Goal: Task Accomplishment & Management: Complete application form

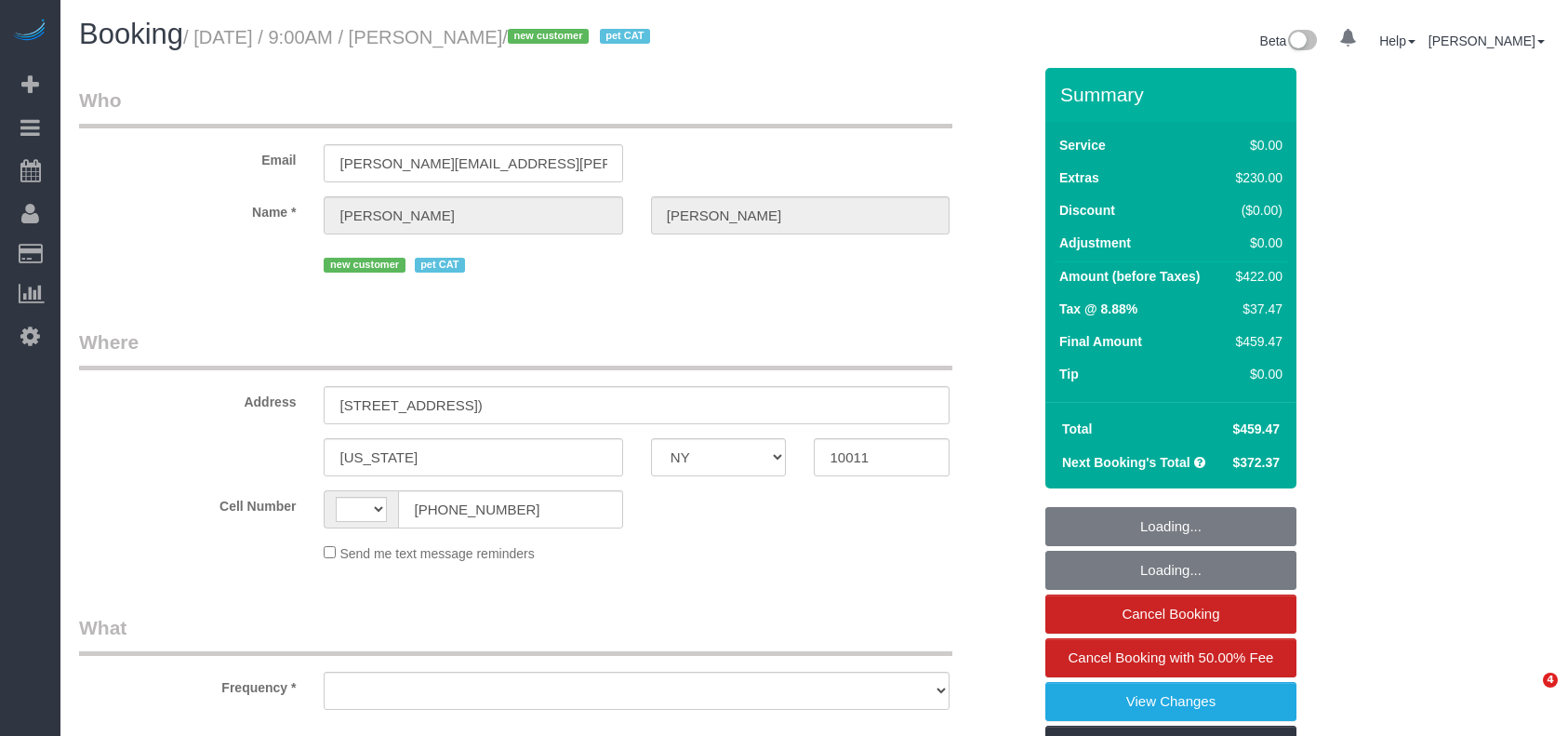
select select "NY"
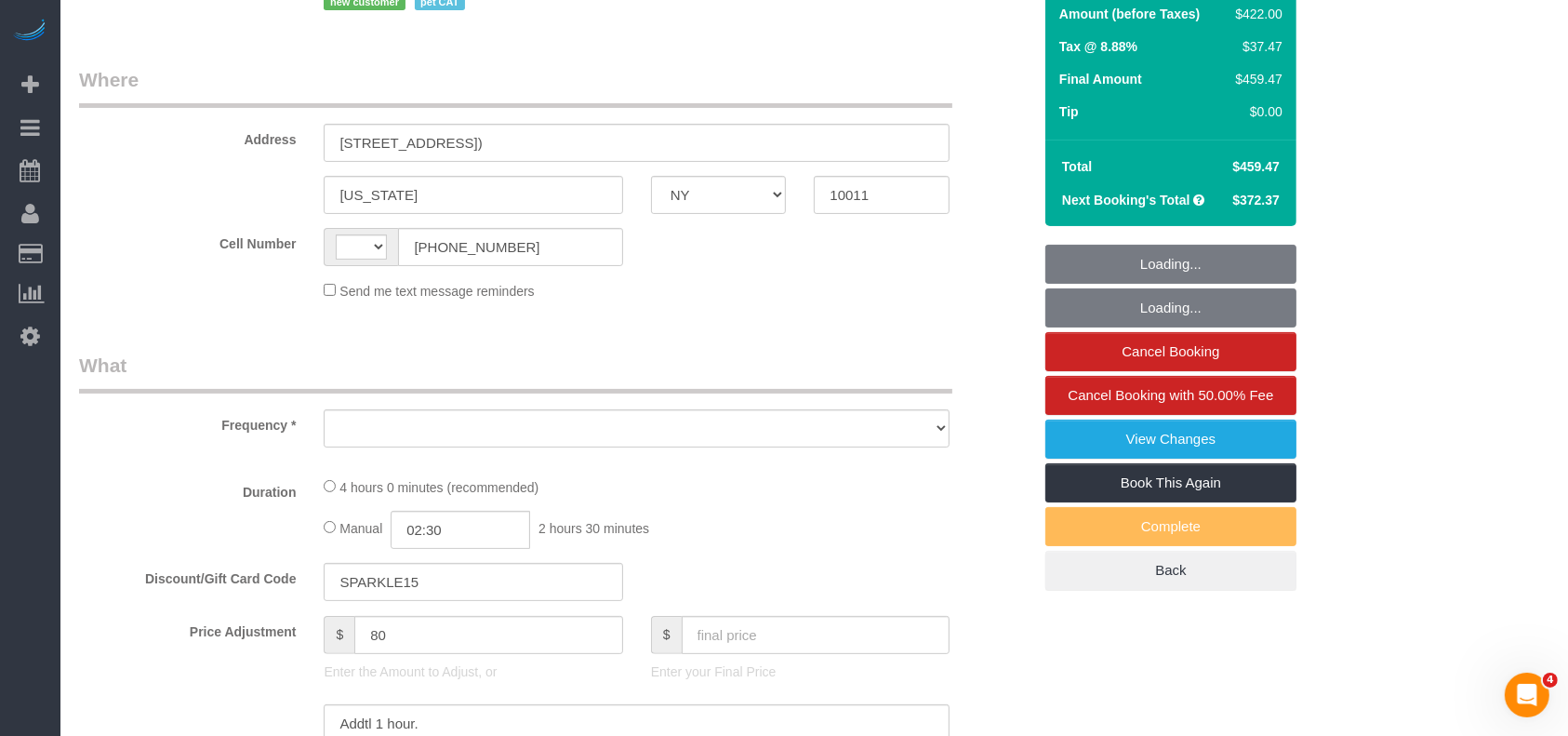
select select "string:[GEOGRAPHIC_DATA]"
select select "number:89"
select select "number:70"
select select "number:14"
select select "number:6"
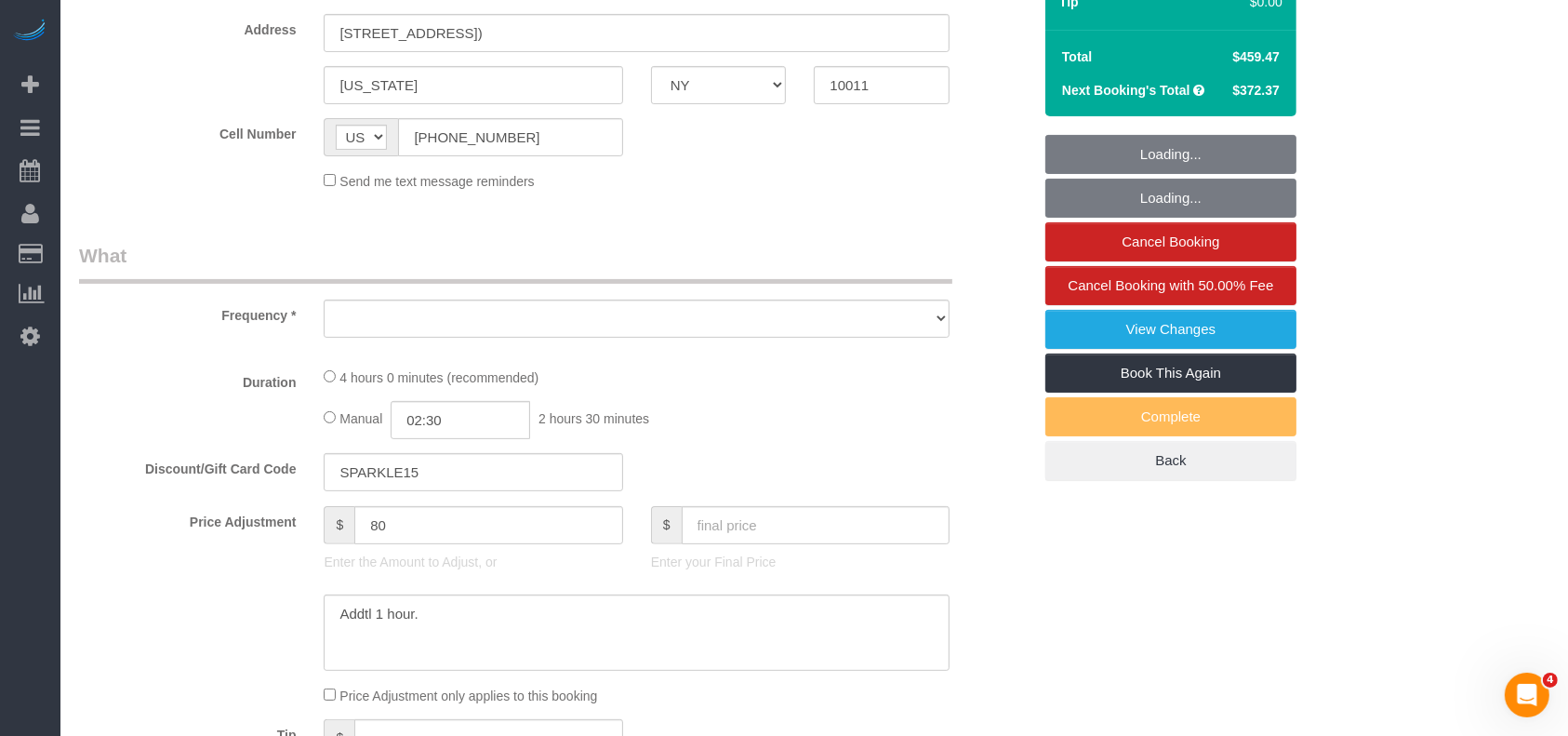
select select "object:885"
select select "spot1"
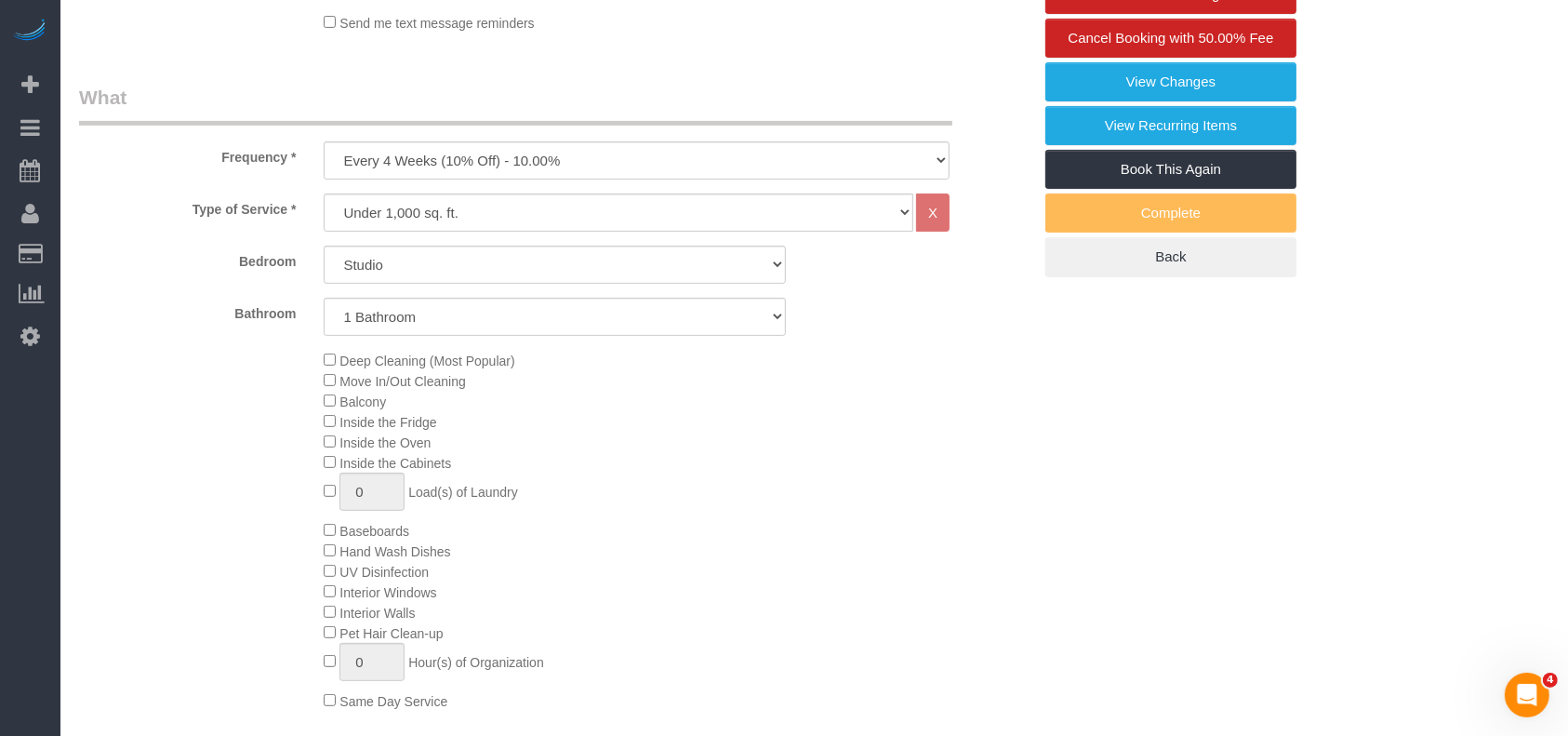
select select "object:1413"
select select "string:stripe-pm_1RwWWT4VGloSiKo7bbqZtHMW"
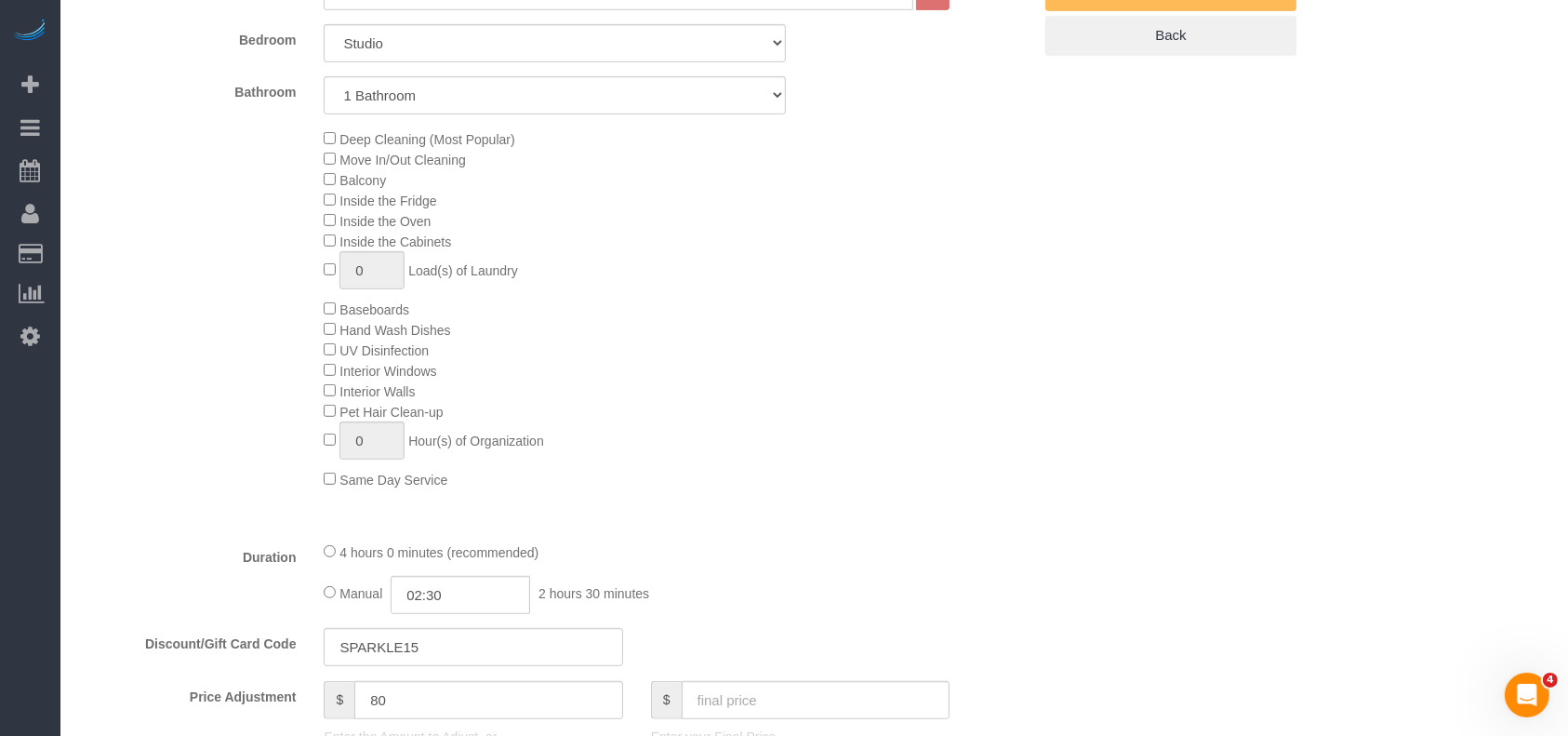
scroll to position [1117, 0]
